Goal: Task Accomplishment & Management: Manage account settings

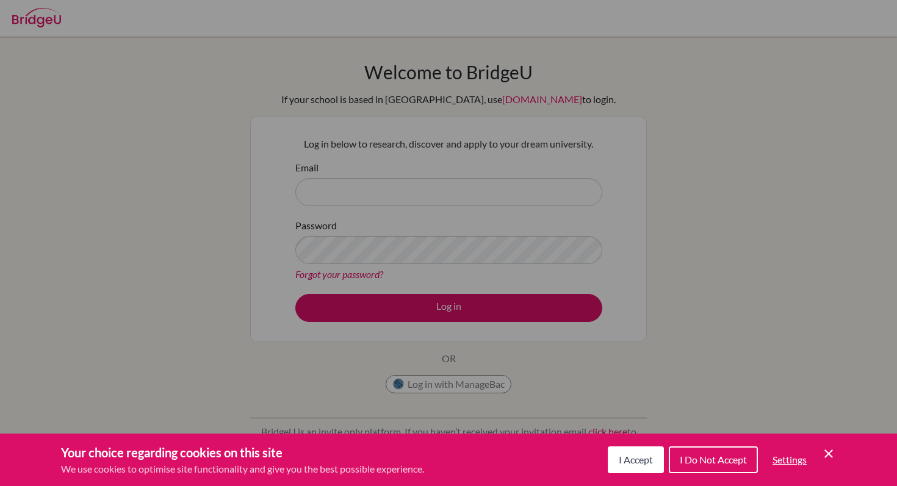
click at [393, 189] on div "Cookie Preferences" at bounding box center [448, 243] width 897 height 486
click at [391, 195] on div "Cookie Preferences" at bounding box center [448, 243] width 897 height 486
click at [650, 467] on button "I Accept" at bounding box center [636, 460] width 56 height 27
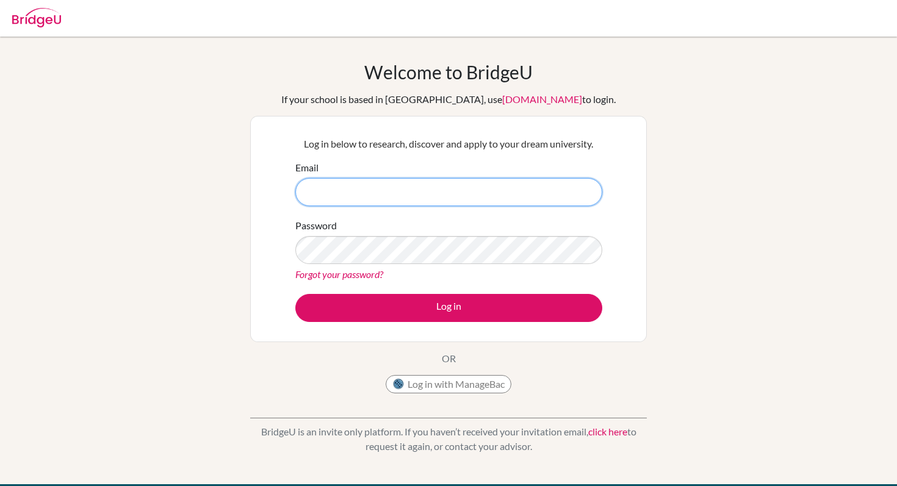
click at [360, 183] on input "Email" at bounding box center [448, 192] width 307 height 28
click at [402, 193] on input "Email" at bounding box center [448, 192] width 307 height 28
click at [412, 187] on input "Email" at bounding box center [448, 192] width 307 height 28
type input "g103582@asb.ac.th"
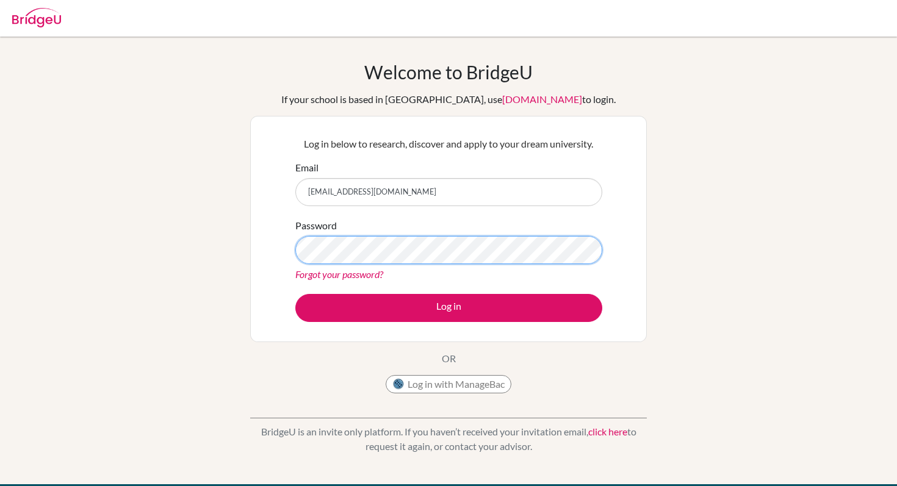
click at [295, 294] on button "Log in" at bounding box center [448, 308] width 307 height 28
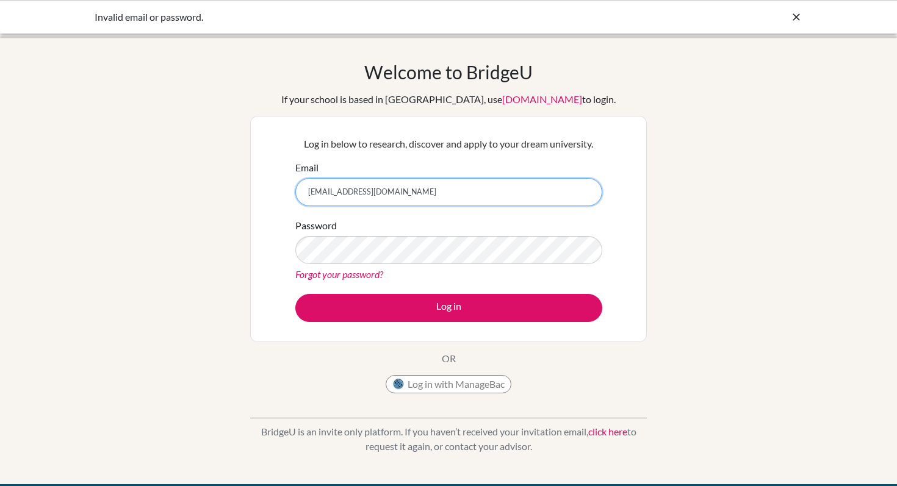
click at [339, 193] on input "g103582@asb.ac.th" at bounding box center [448, 192] width 307 height 28
type input "g103583@asb.ac.th"
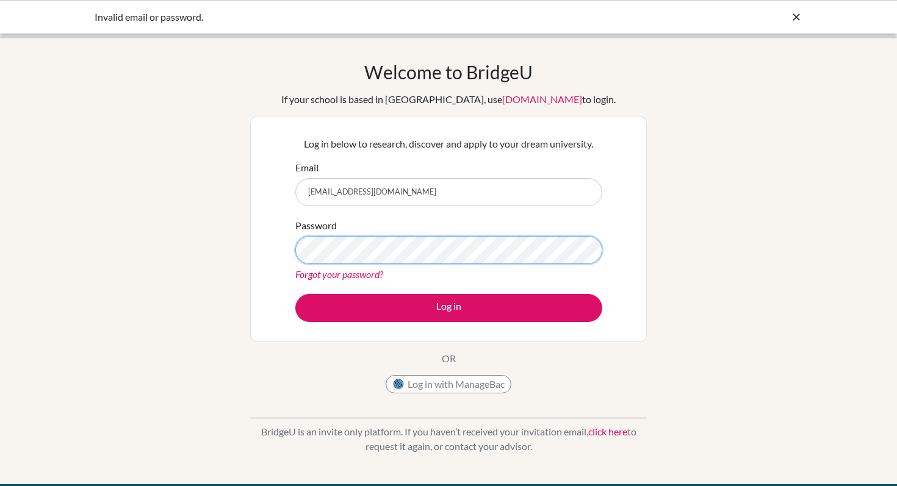
click at [295, 294] on button "Log in" at bounding box center [448, 308] width 307 height 28
click at [328, 270] on link "Forgot your password?" at bounding box center [339, 274] width 88 height 12
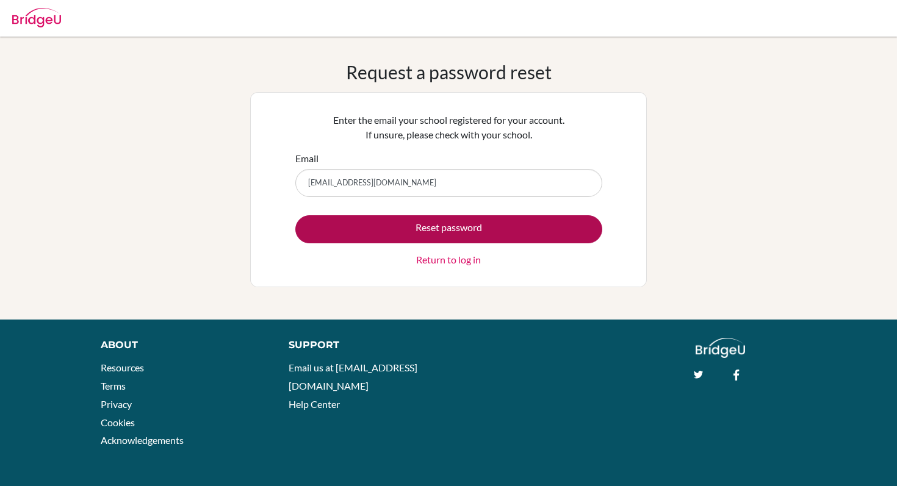
type input "g103583@gmail.com"
click at [407, 232] on button "Reset password" at bounding box center [448, 229] width 307 height 28
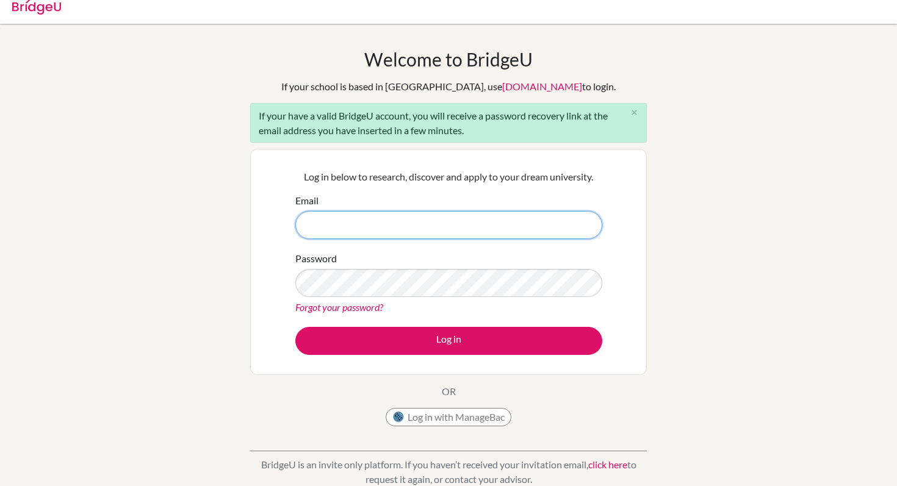
scroll to position [16, 0]
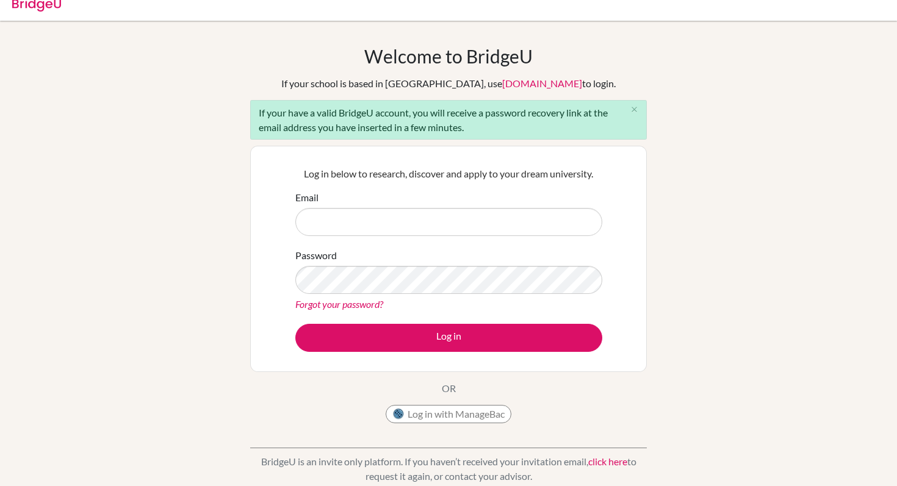
click at [320, 173] on p "Log in below to research, discover and apply to your dream university." at bounding box center [448, 174] width 307 height 15
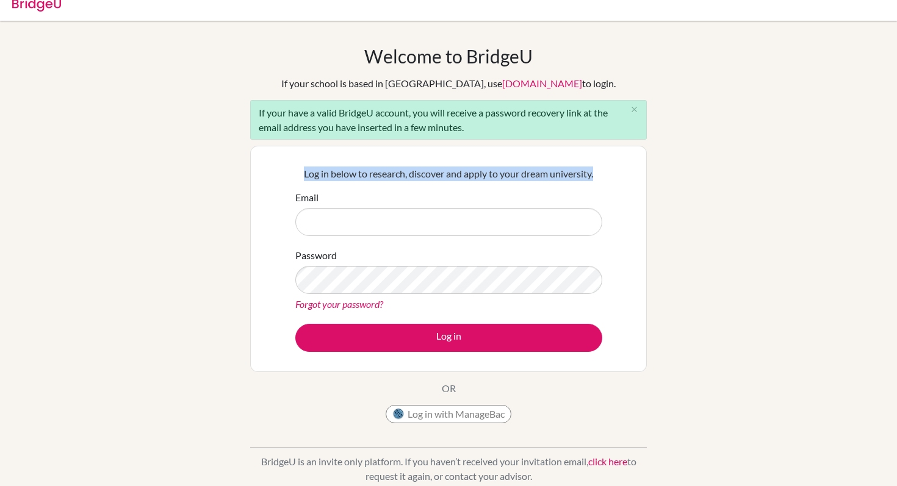
click at [320, 173] on p "Log in below to research, discover and apply to your dream university." at bounding box center [448, 174] width 307 height 15
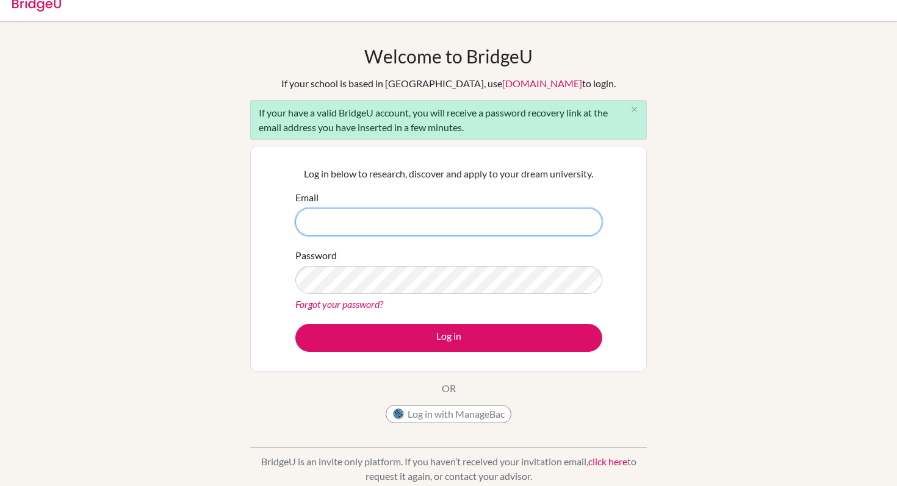
click at [310, 212] on input "Email" at bounding box center [448, 222] width 307 height 28
click at [303, 196] on label "Email" at bounding box center [306, 197] width 23 height 15
click at [303, 208] on input "Email" at bounding box center [448, 222] width 307 height 28
click at [303, 196] on label "Email" at bounding box center [306, 197] width 23 height 15
click at [303, 208] on input "Email" at bounding box center [448, 222] width 307 height 28
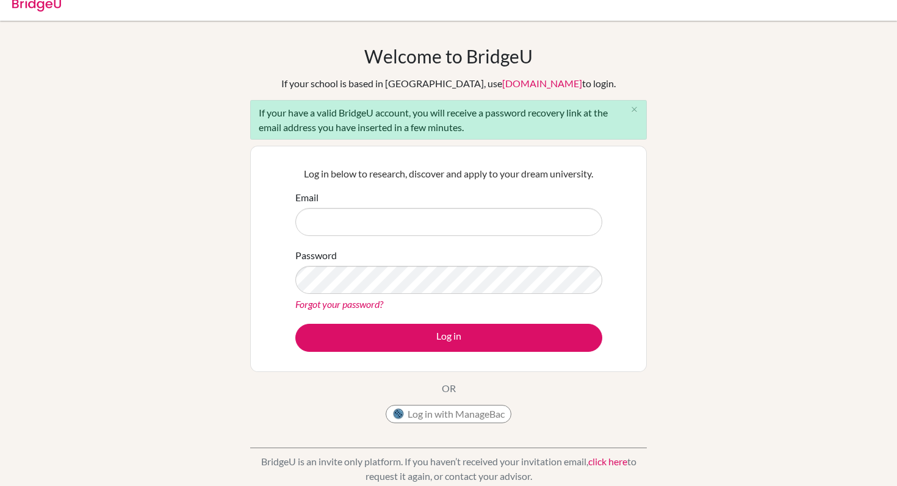
click at [266, 210] on div "Log in below to research, discover and apply to your dream university. Email Pa…" at bounding box center [448, 259] width 397 height 226
click at [320, 250] on label "Password" at bounding box center [315, 255] width 41 height 15
click at [284, 247] on div "Log in below to research, discover and apply to your dream university. Email Pa…" at bounding box center [448, 259] width 397 height 226
click at [389, 218] on input "Email" at bounding box center [448, 222] width 307 height 28
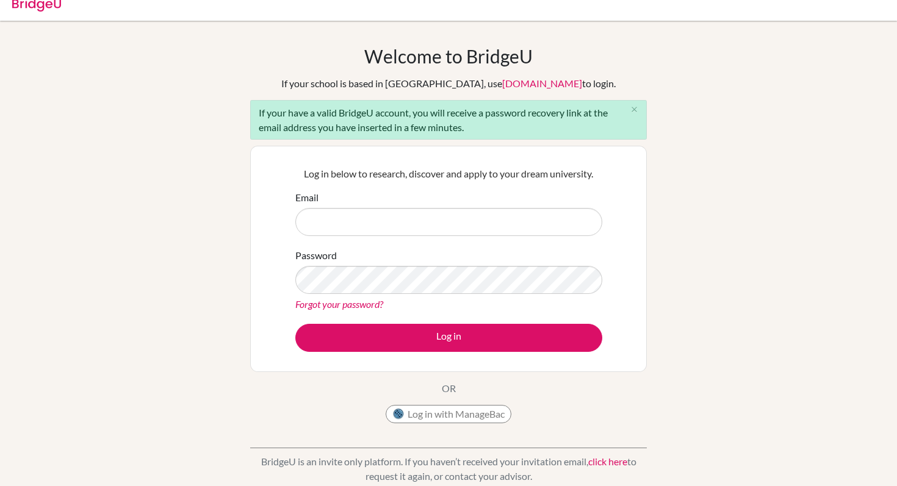
click at [395, 202] on div "Email" at bounding box center [448, 213] width 307 height 46
